Goal: Information Seeking & Learning: Find specific fact

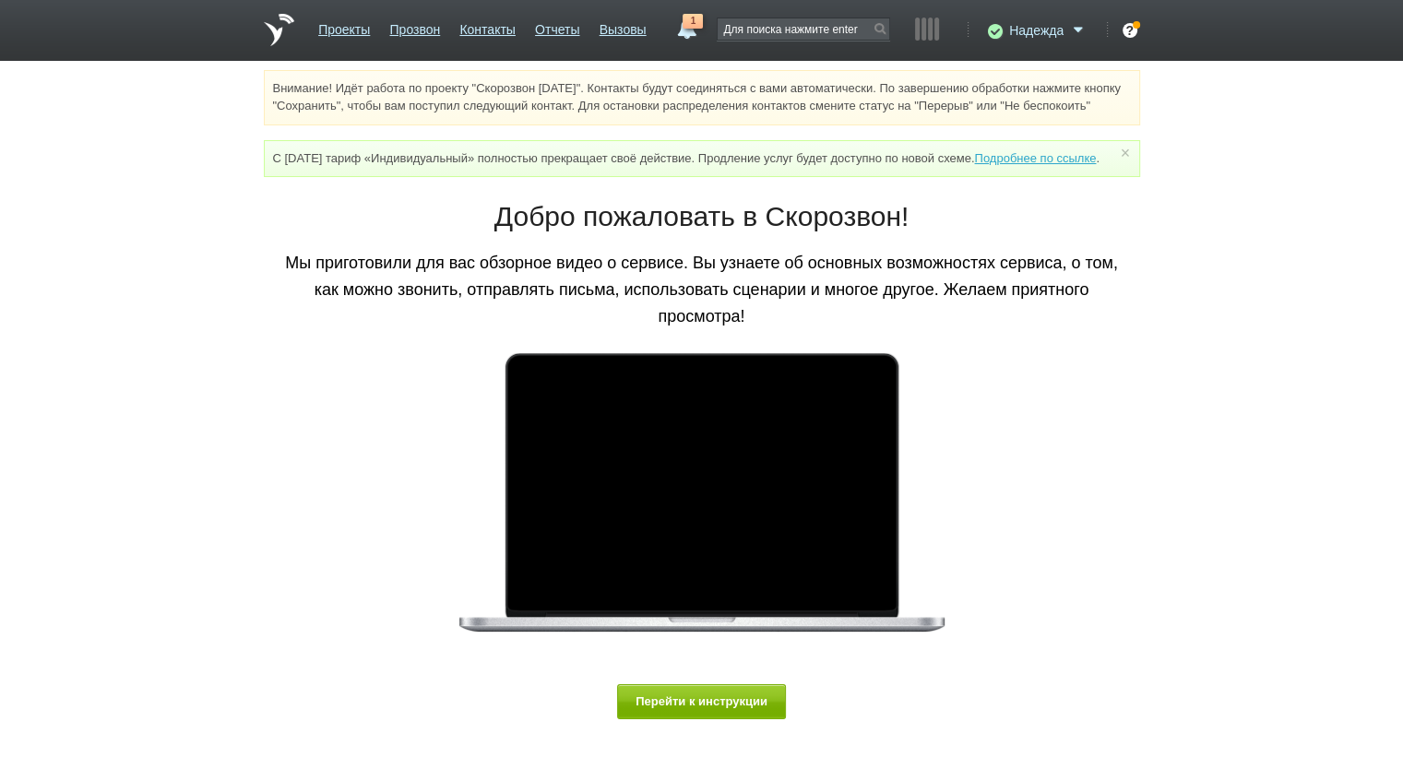
click at [1012, 27] on span "Надежда" at bounding box center [1036, 30] width 54 height 18
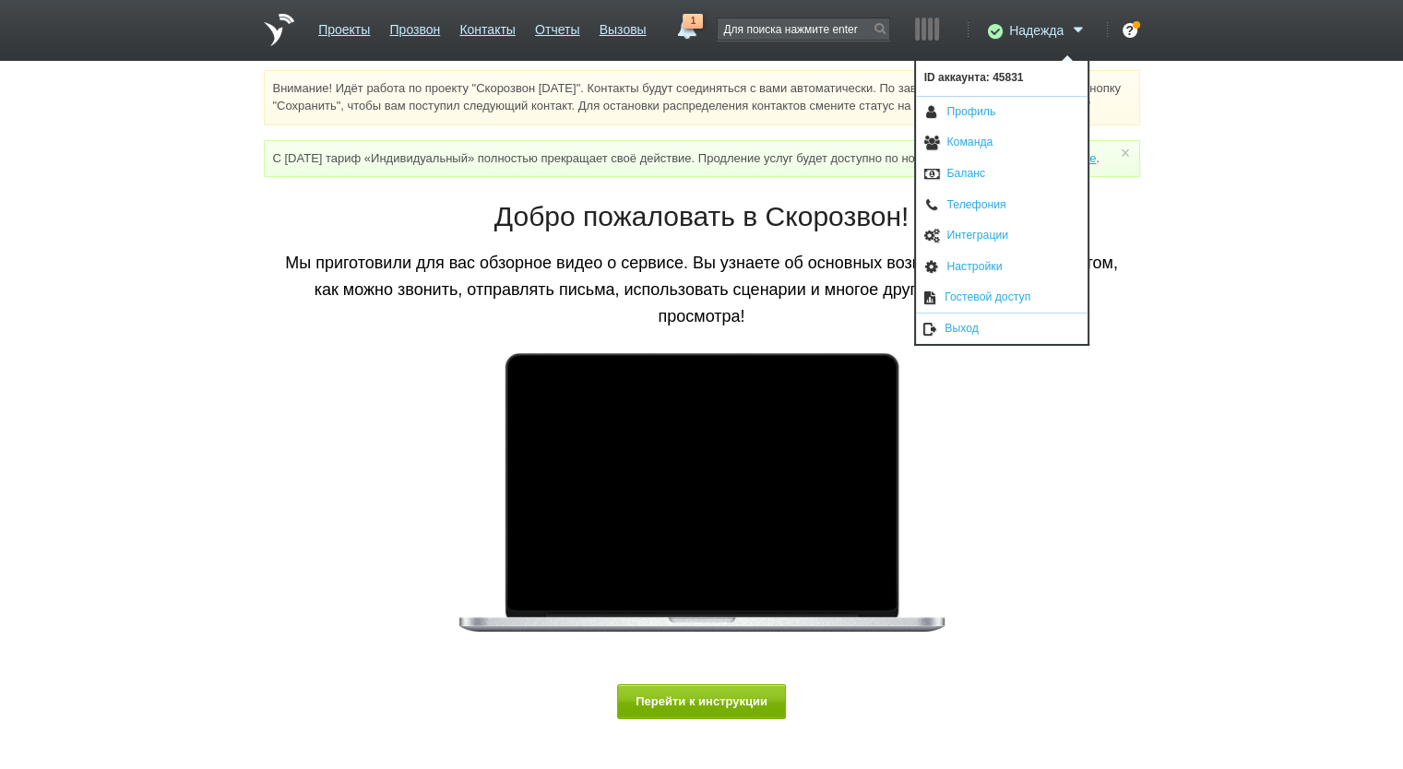
click at [989, 37] on icon at bounding box center [993, 30] width 25 height 18
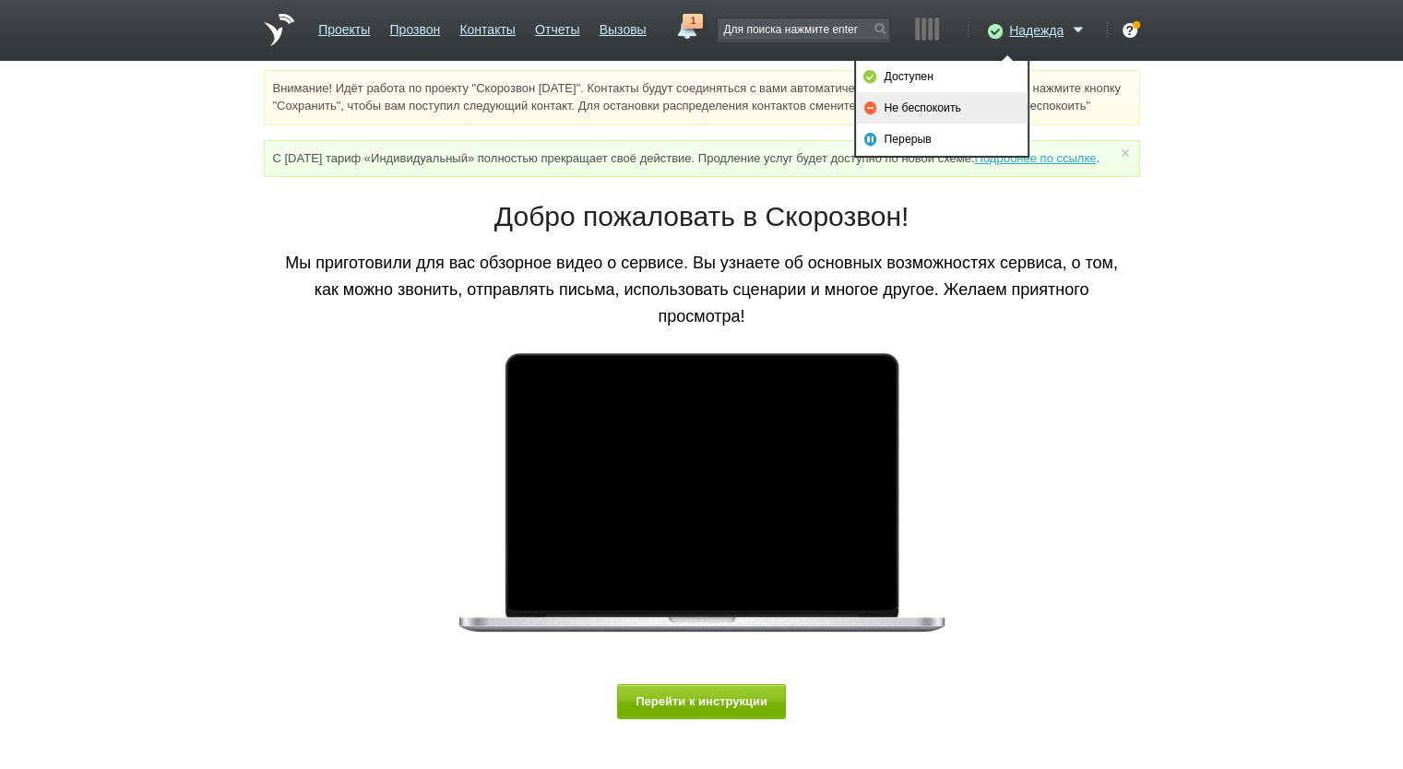
click at [948, 106] on link "Не беспокоить" at bounding box center [942, 107] width 172 height 31
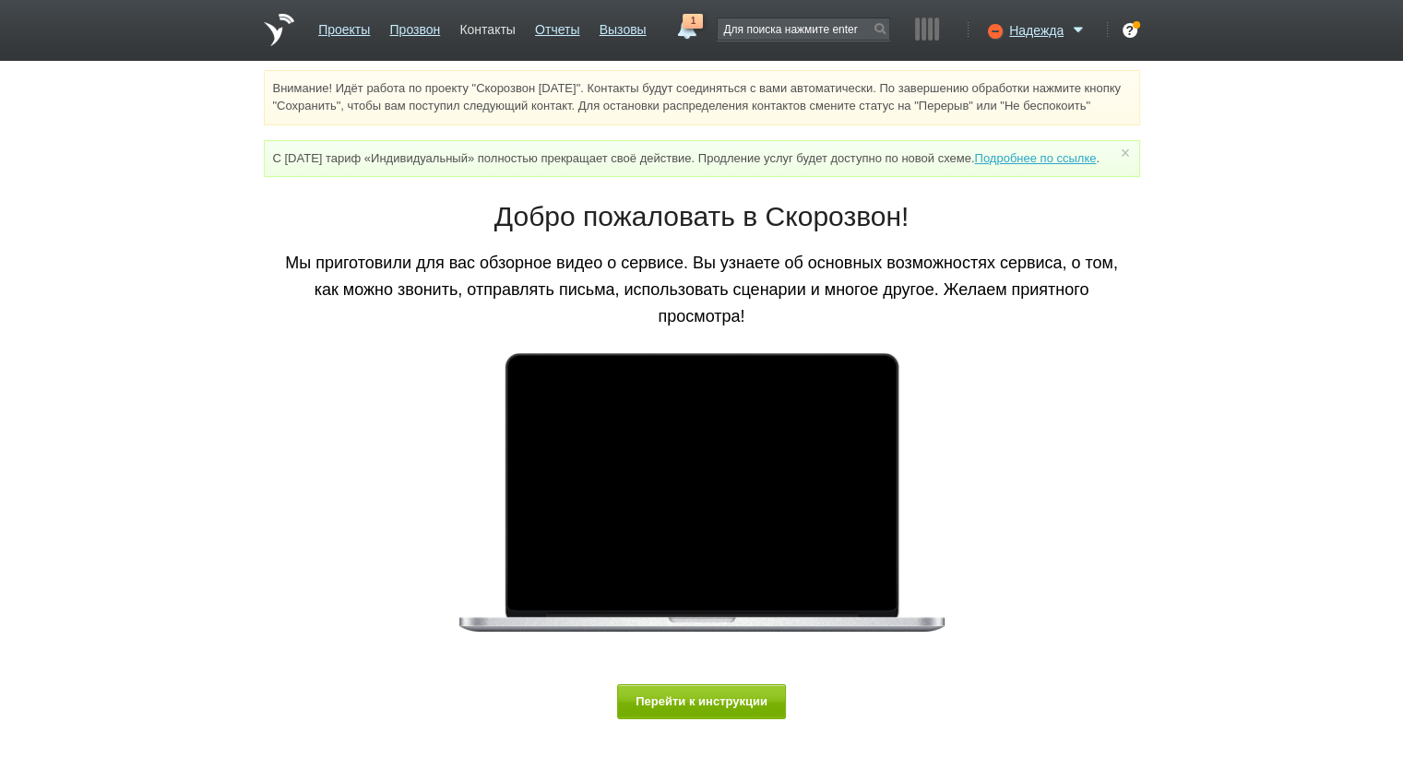
click at [487, 28] on link "Контакты" at bounding box center [486, 26] width 55 height 27
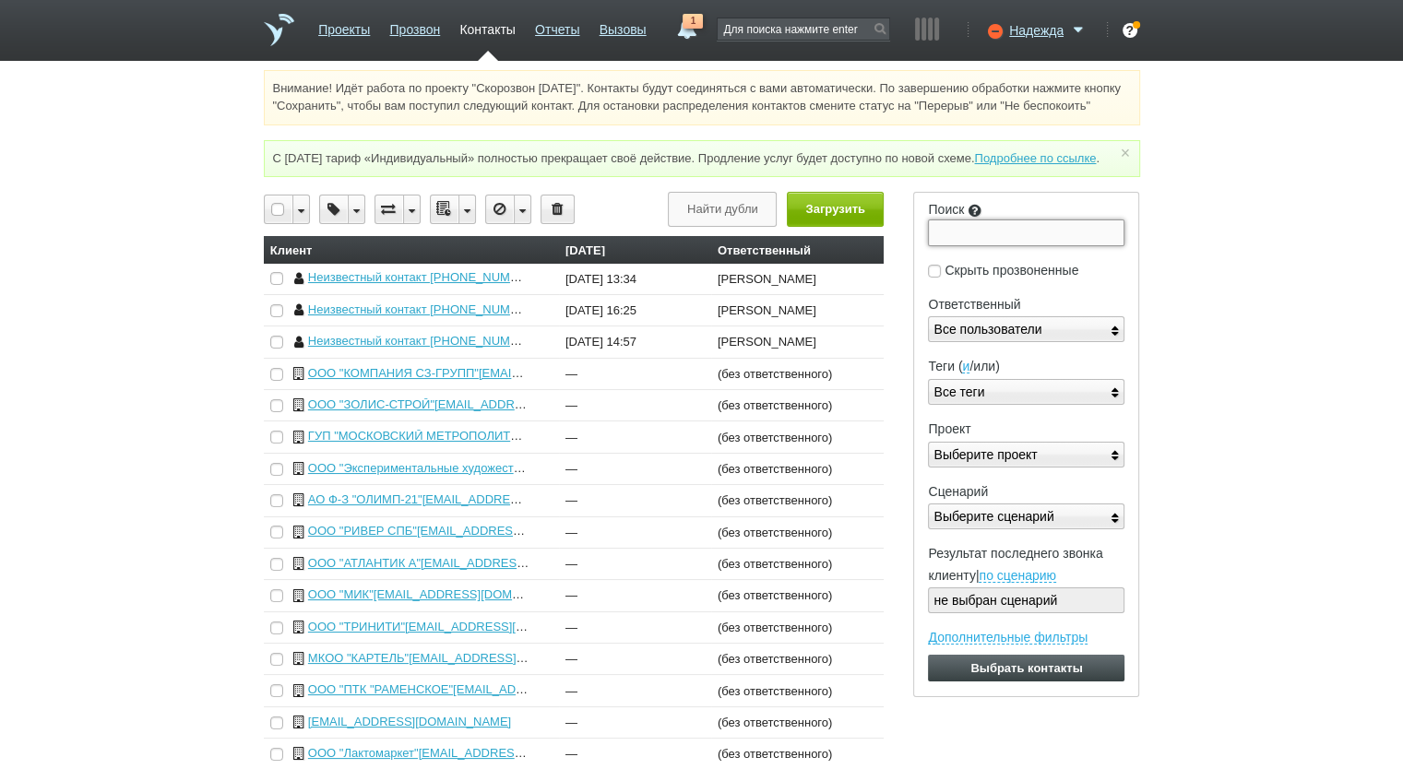
click at [980, 245] on input "Поиск" at bounding box center [1026, 233] width 197 height 26
paste input "532202236598"
type input "532202236598"
click at [928, 655] on input "Выбрать контакты" at bounding box center [1026, 668] width 197 height 27
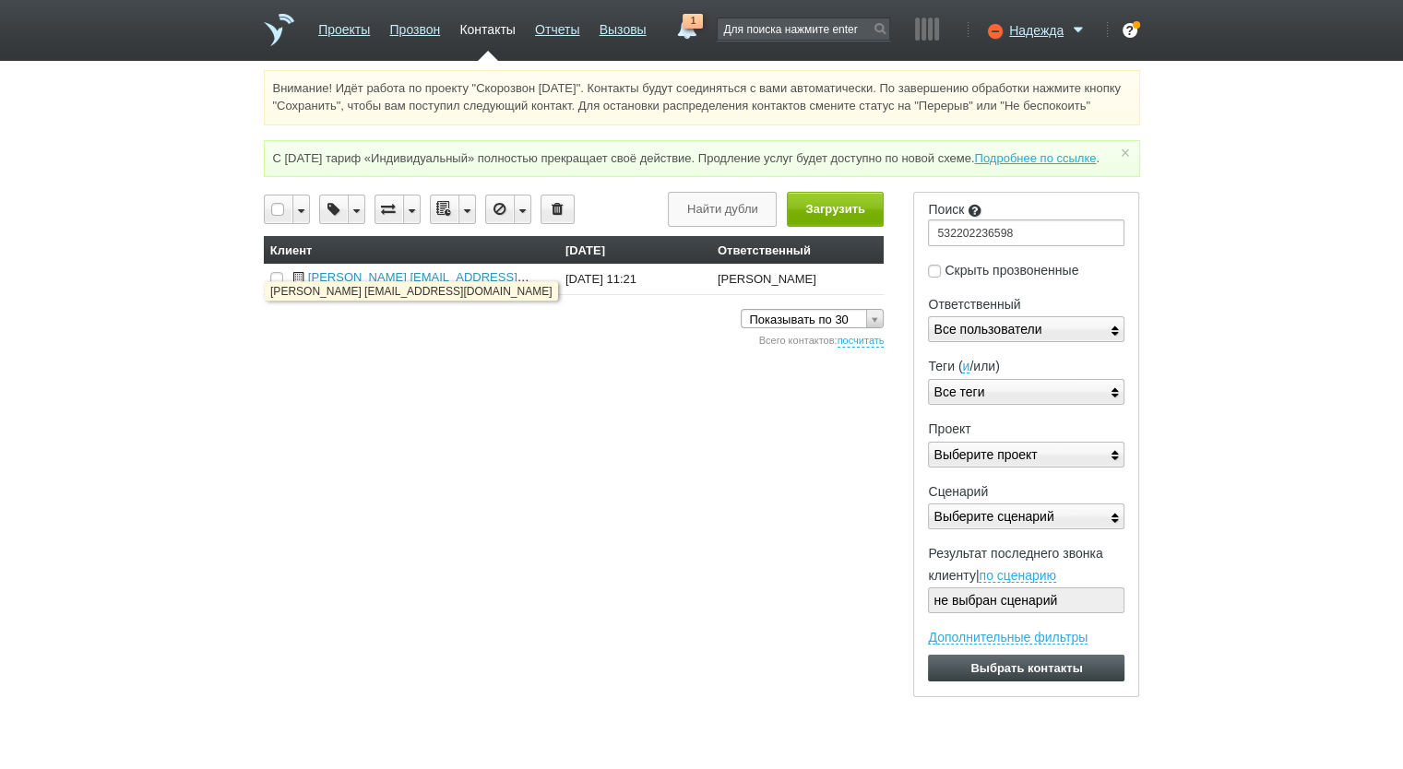
click at [459, 284] on link "[PERSON_NAME] [EMAIL_ADDRESS][DOMAIN_NAME]" at bounding box center [460, 277] width 305 height 14
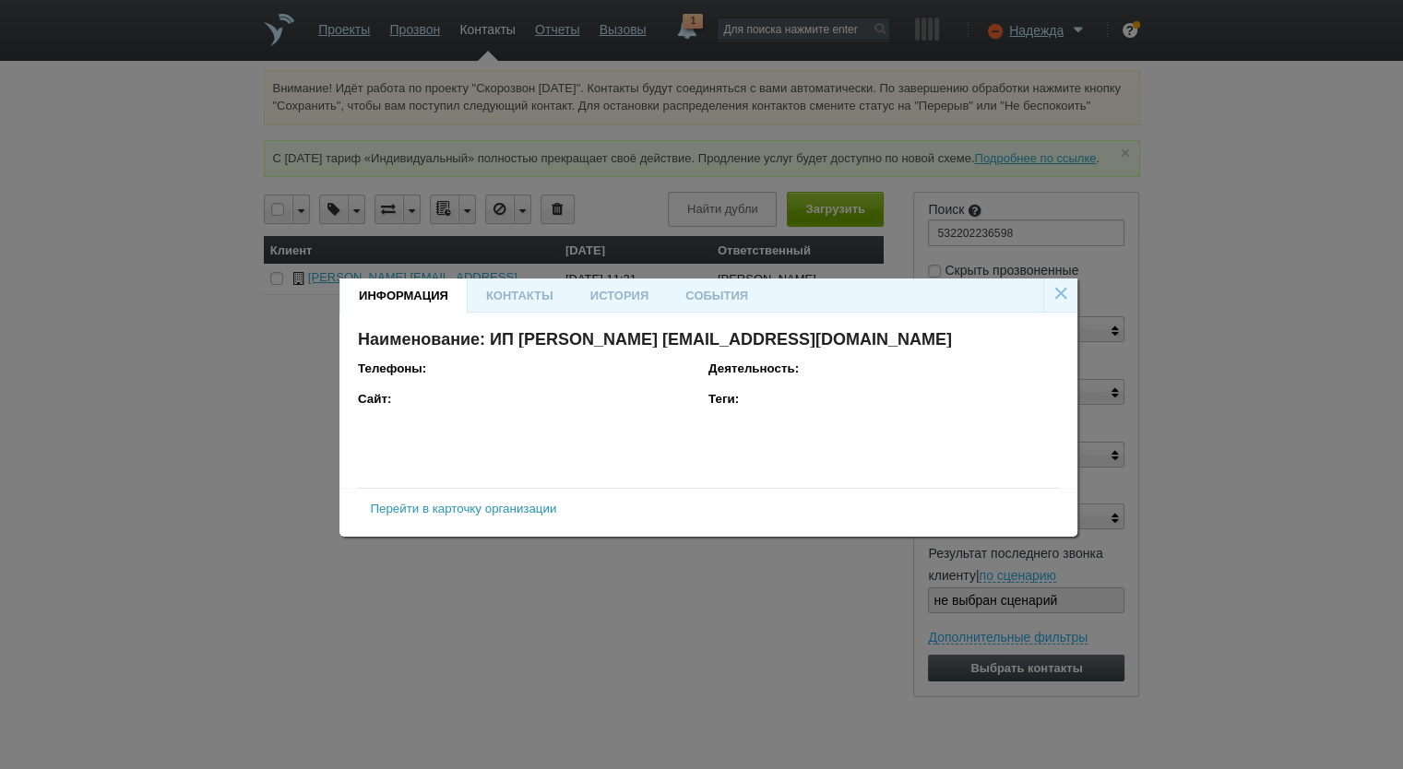
click at [460, 511] on link "Перейти в карточку организации" at bounding box center [463, 509] width 186 height 14
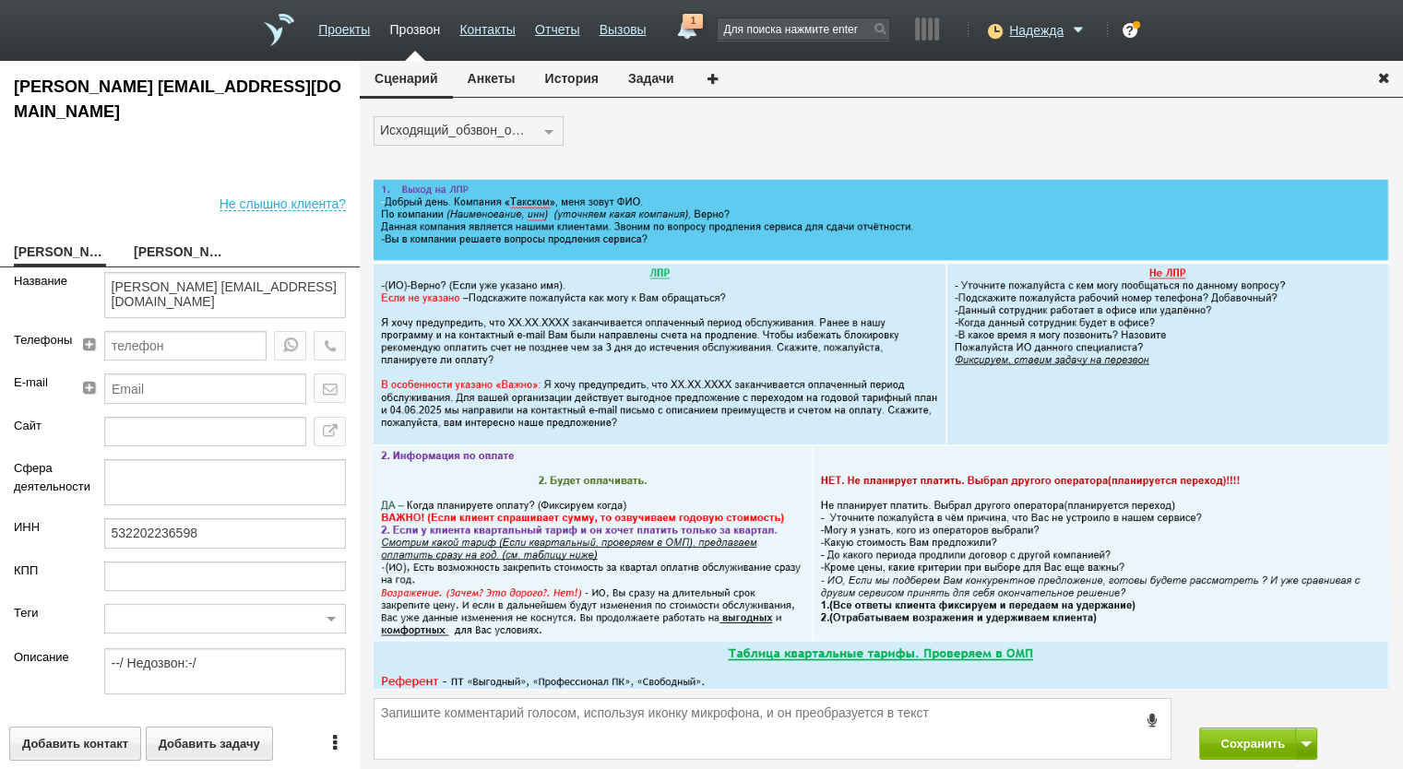
click at [174, 243] on link "АЛЕКСАНДРОВА СВЕТЛАНА ГРИГОРЬЕВНА" at bounding box center [180, 254] width 92 height 26
type textarea "АЛЕКСАНДРОВА СВЕТЛАНА ГРИГОРЬЕВНА"
type textarea "Пребиллинг_Ноябрь.2025"
type input "Сумма АП+ЛД: 7810"
type input "00_Солидный. Спецрежим"
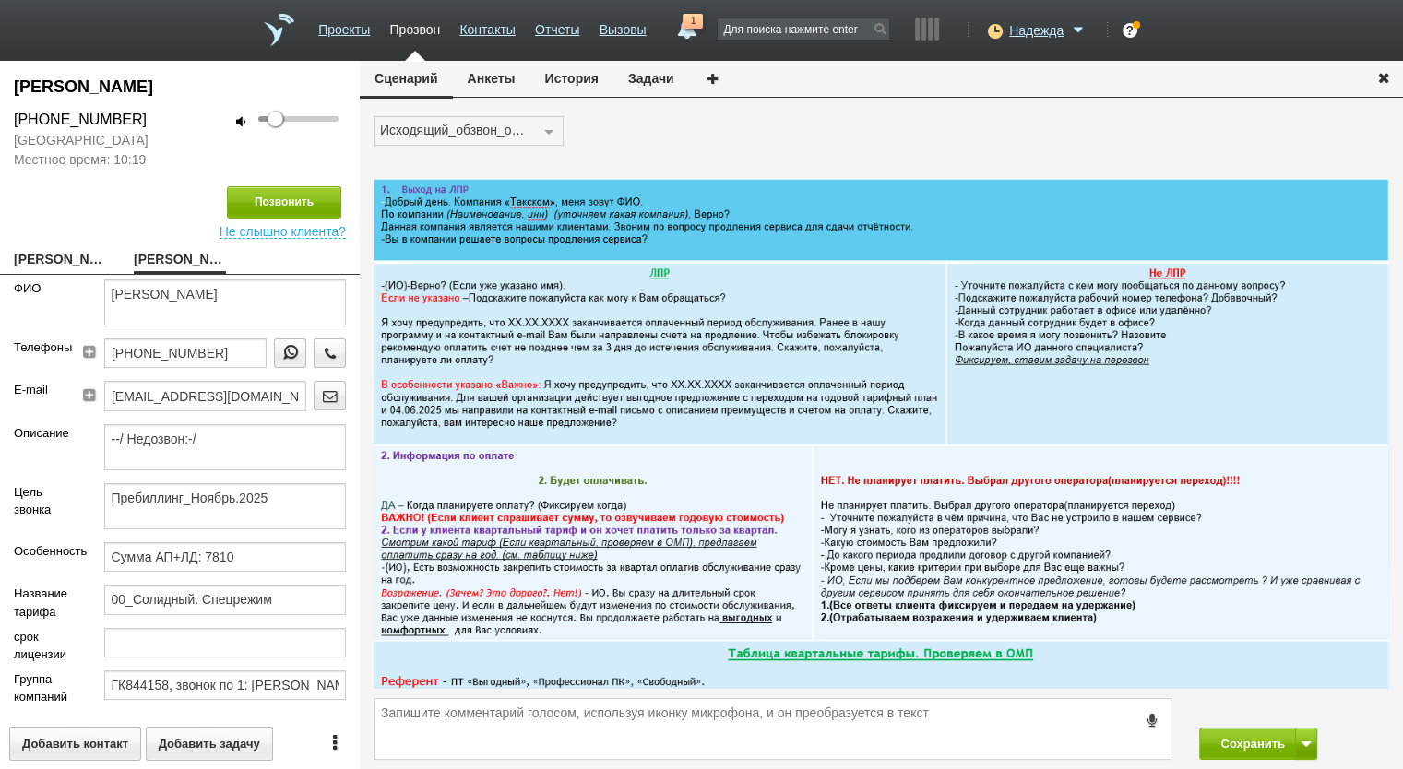
click at [41, 274] on link "ИП АЛЕКСАНДРОВА СВЕТЛАНА ГРИГОРЬЕВНА__530004v@host27.taxcom.ru" at bounding box center [60, 261] width 92 height 26
type textarea "ИП АЛЕКСАНДРОВА СВЕТЛАНА ГРИГОРЬЕВНА__530004v@host27.taxcom.ru"
type input "532202236598"
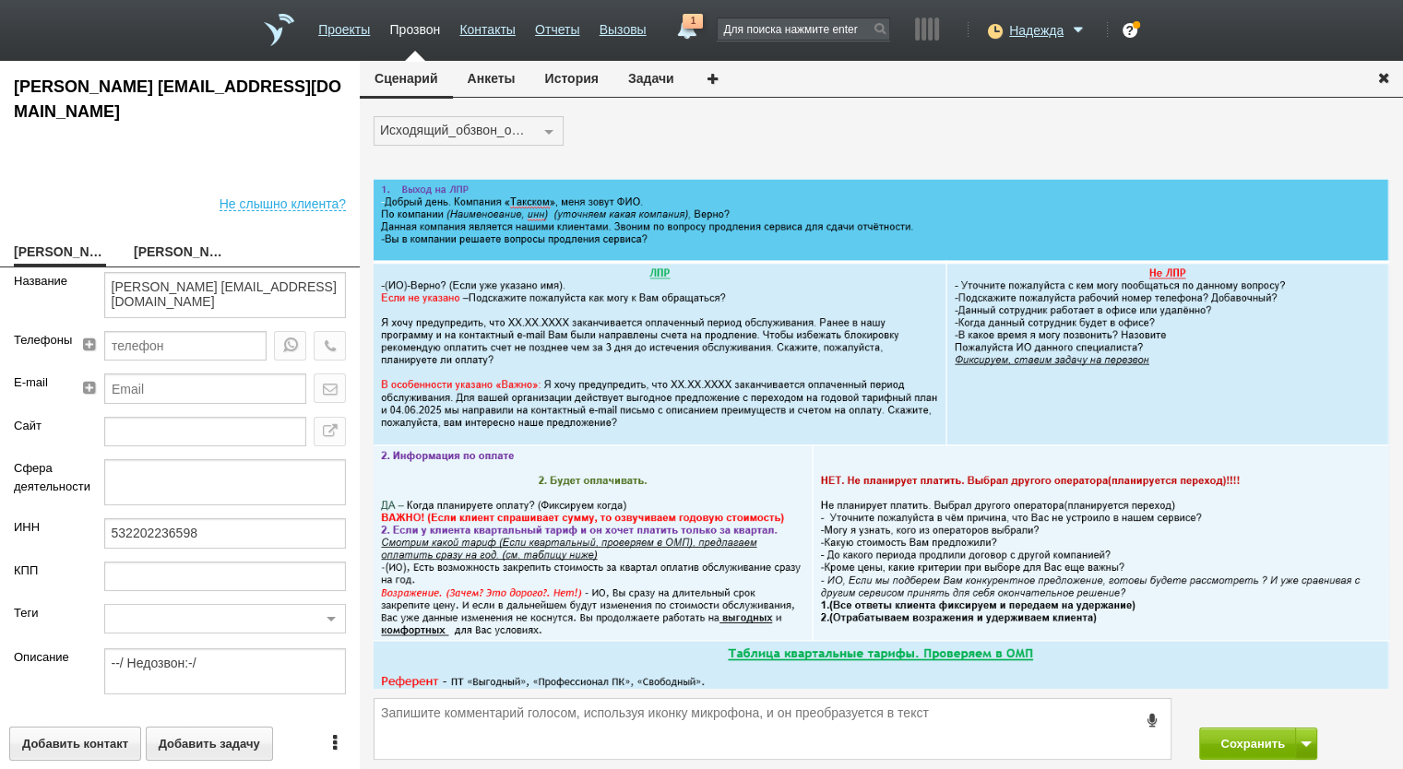
scroll to position [92, 0]
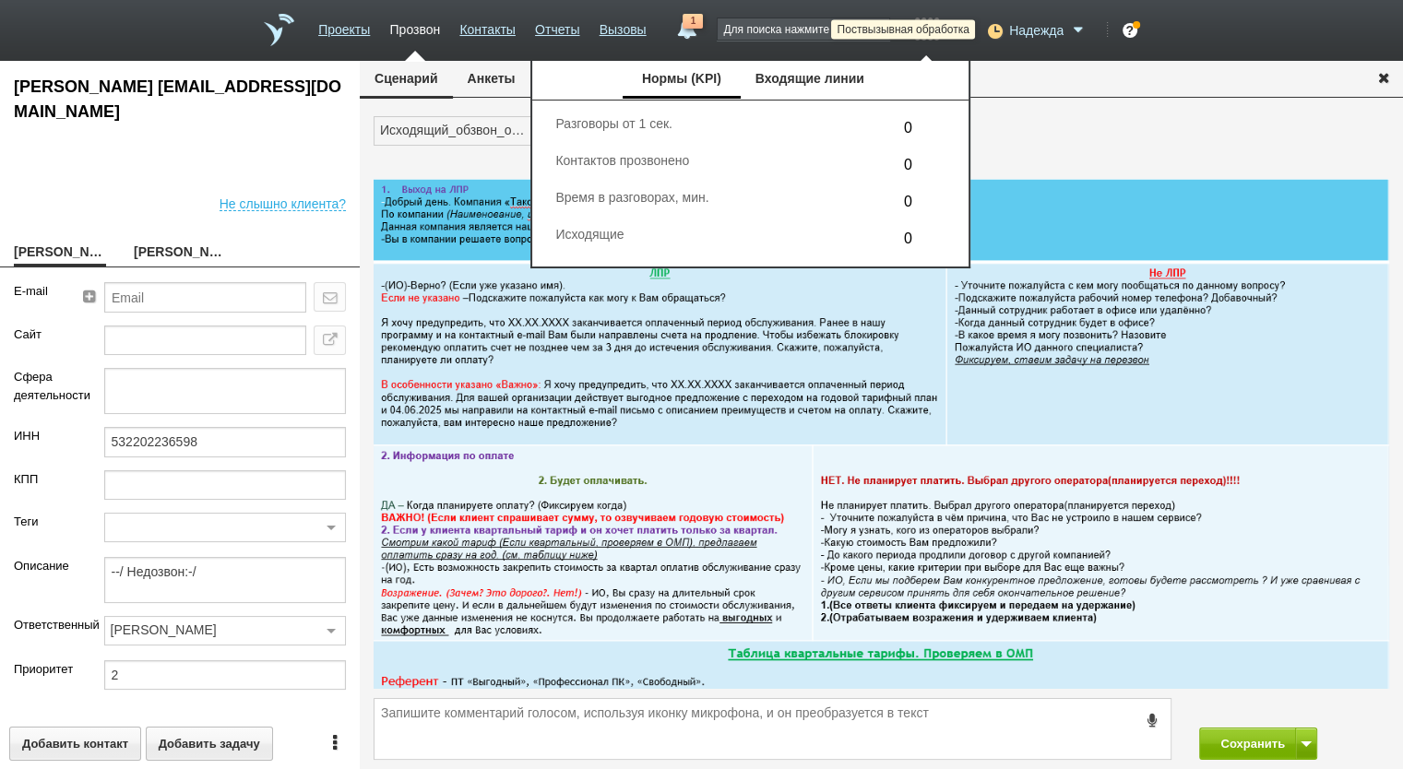
click at [1014, 34] on span "Надежда" at bounding box center [1036, 30] width 54 height 18
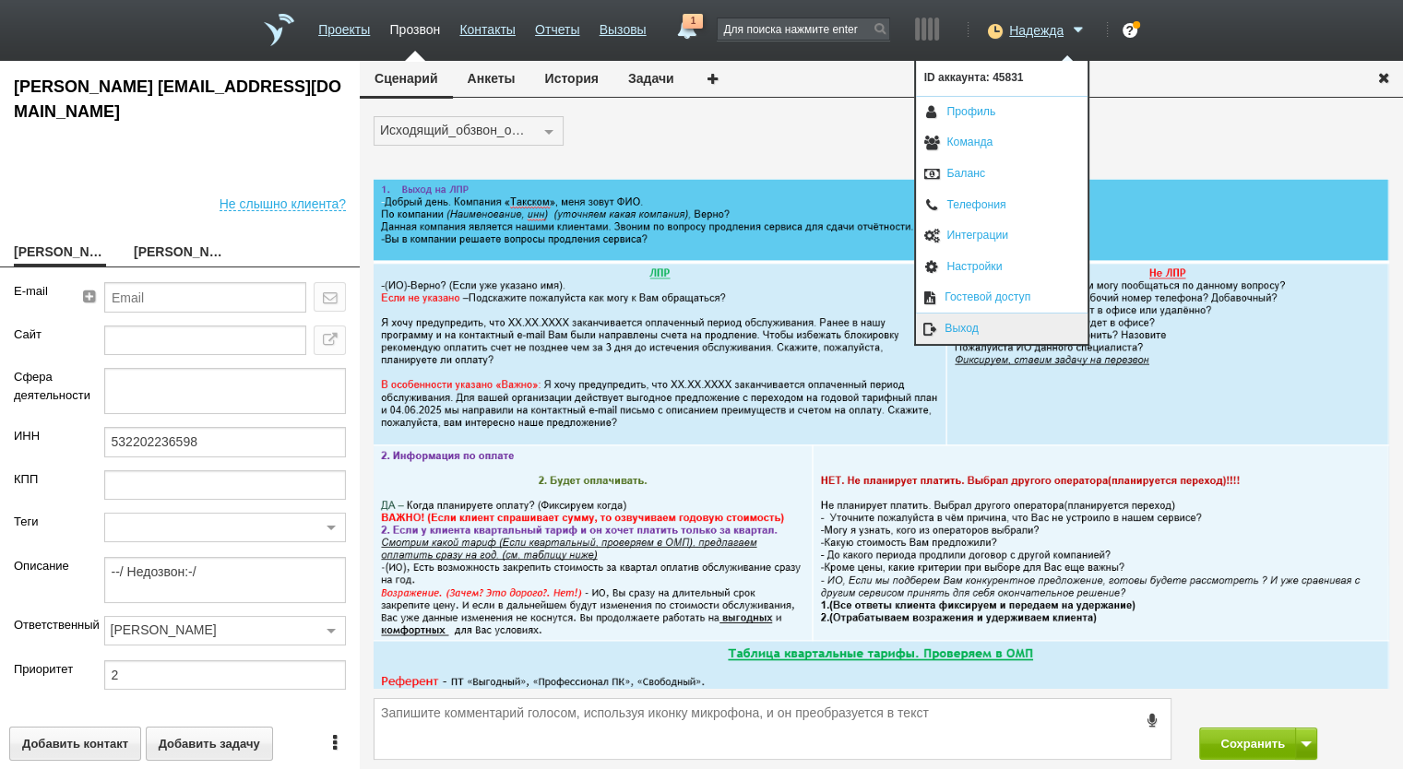
click at [968, 318] on link "Выход" at bounding box center [1002, 329] width 172 height 30
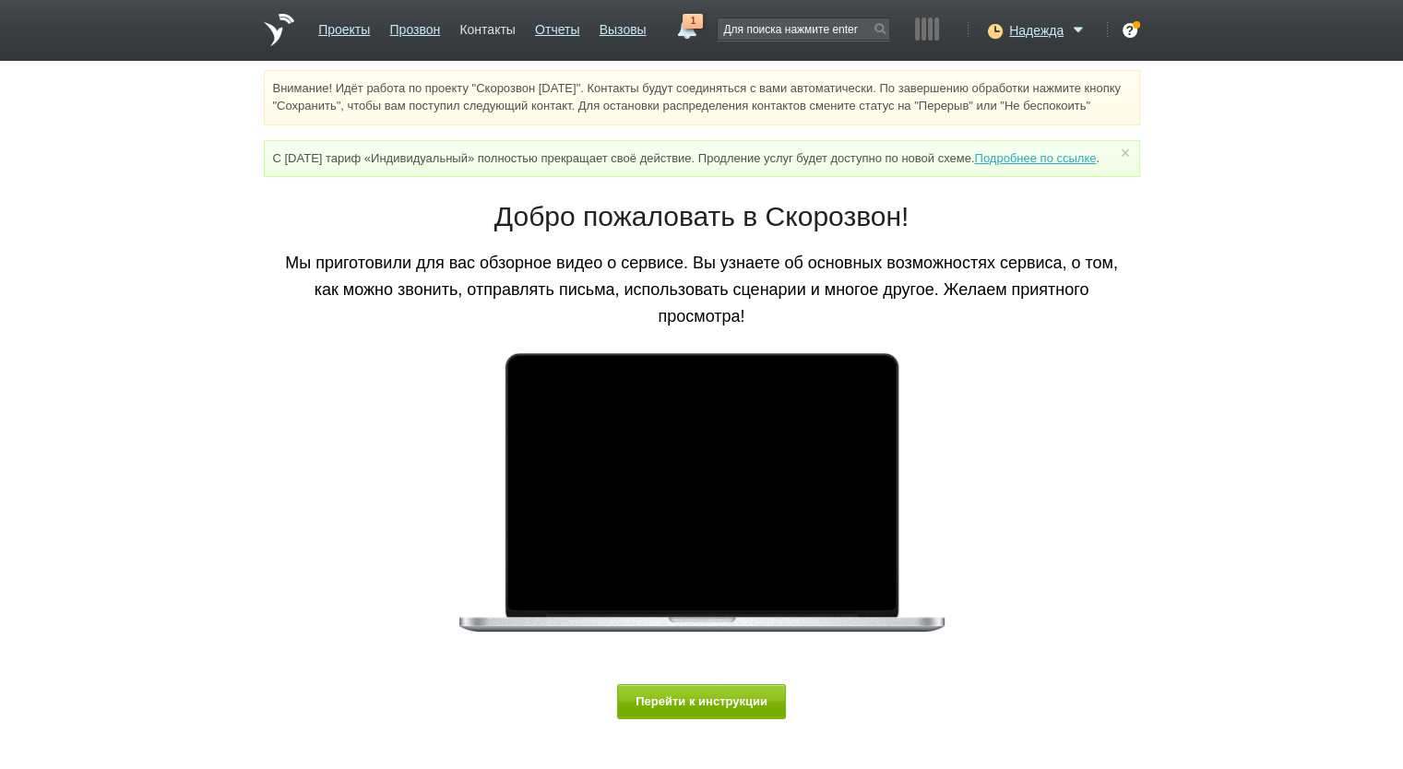
click at [505, 31] on link "Контакты" at bounding box center [486, 26] width 55 height 27
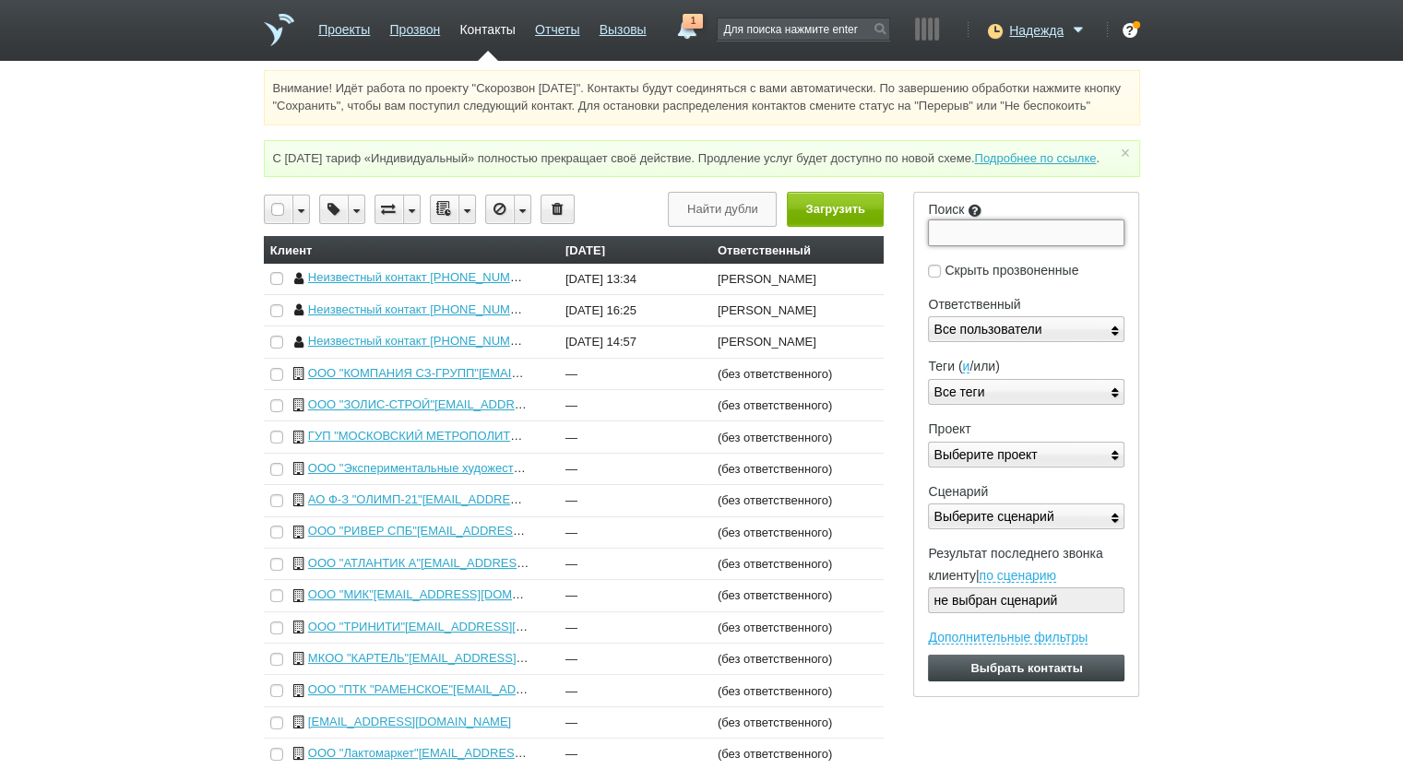
click at [979, 245] on input "Поиск" at bounding box center [1026, 233] width 197 height 26
paste input "9705205331"
type input "9705205331"
click at [928, 655] on input "Выбрать контакты" at bounding box center [1026, 668] width 197 height 27
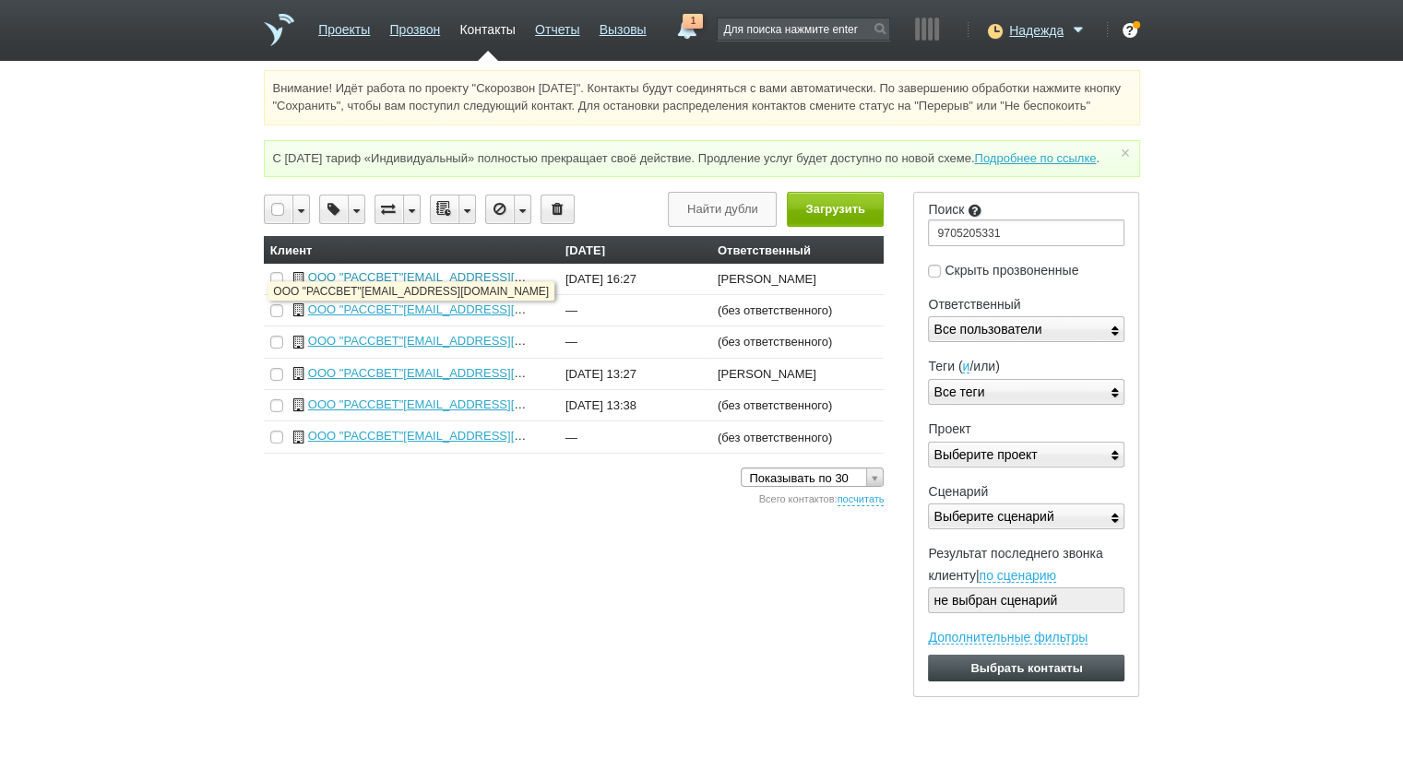
click at [464, 284] on link "ООО "РАССВЕТ"[EMAIL_ADDRESS][DOMAIN_NAME]" at bounding box center [457, 277] width 299 height 14
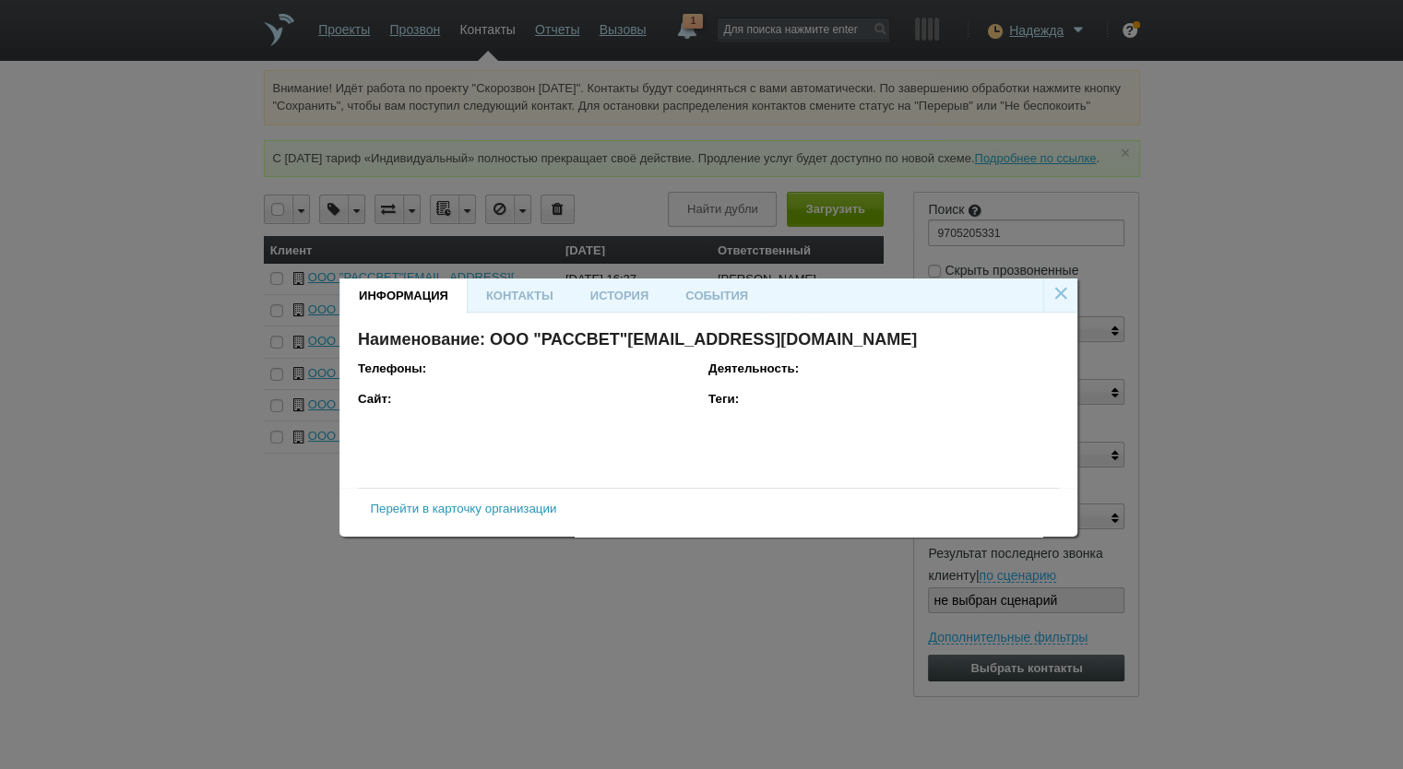
click at [464, 512] on link "Перейти в карточку организации" at bounding box center [463, 509] width 186 height 14
